Goal: Use online tool/utility

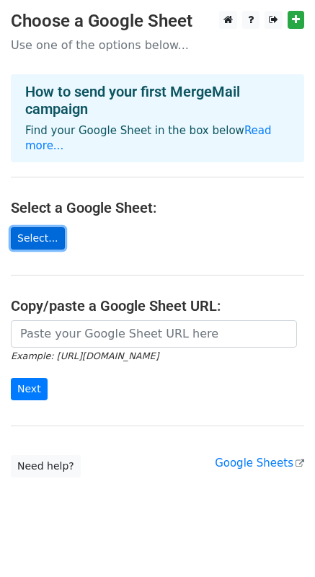
click at [43, 227] on link "Select..." at bounding box center [38, 238] width 54 height 22
click at [42, 227] on link "Select..." at bounding box center [38, 238] width 54 height 22
